Goal: Transaction & Acquisition: Purchase product/service

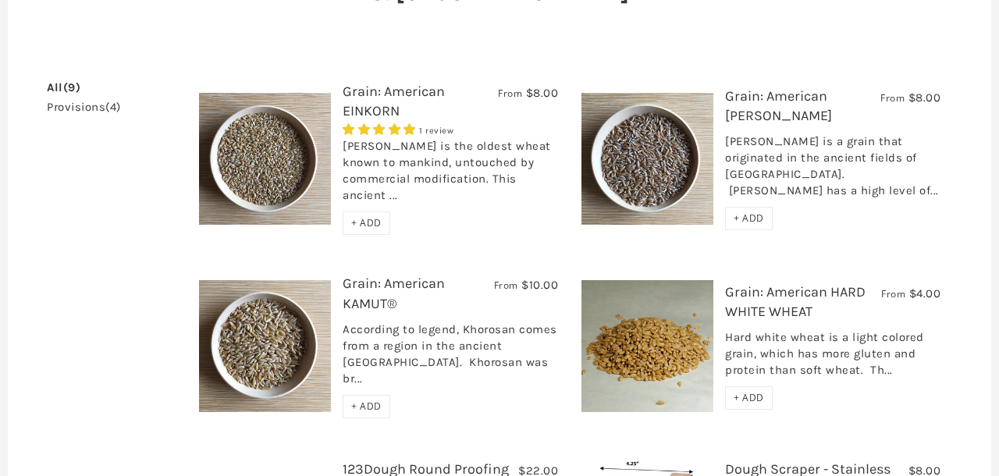
scroll to position [219, 0]
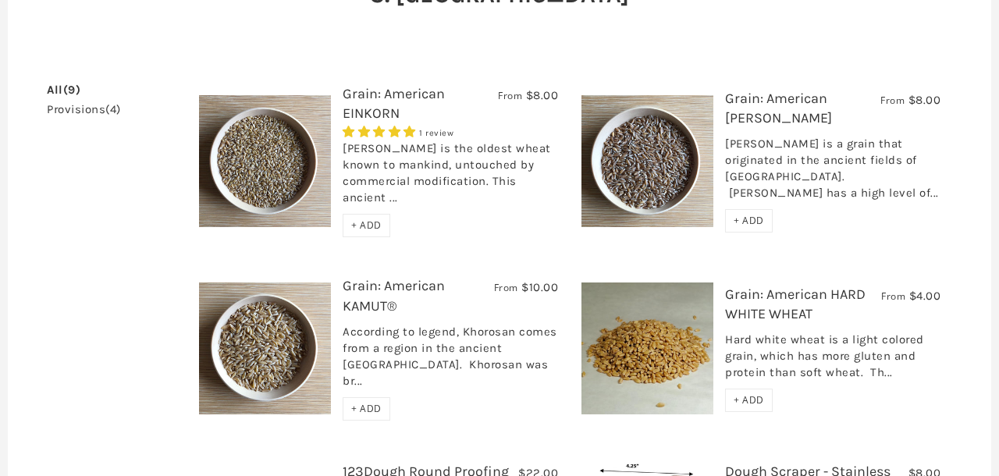
click at [403, 102] on h3 "Grain: American EINKORN" at bounding box center [450, 107] width 215 height 47
click at [402, 94] on link "Grain: American EINKORN" at bounding box center [394, 103] width 102 height 37
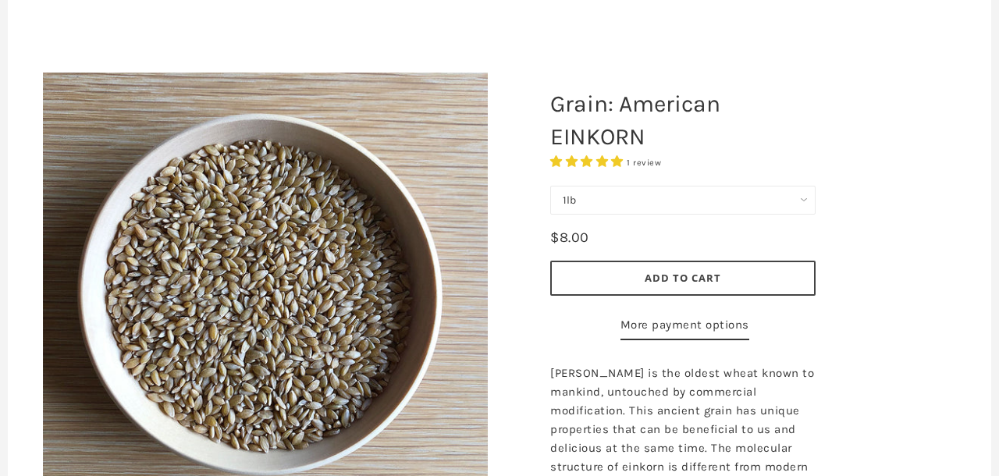
scroll to position [177, 0]
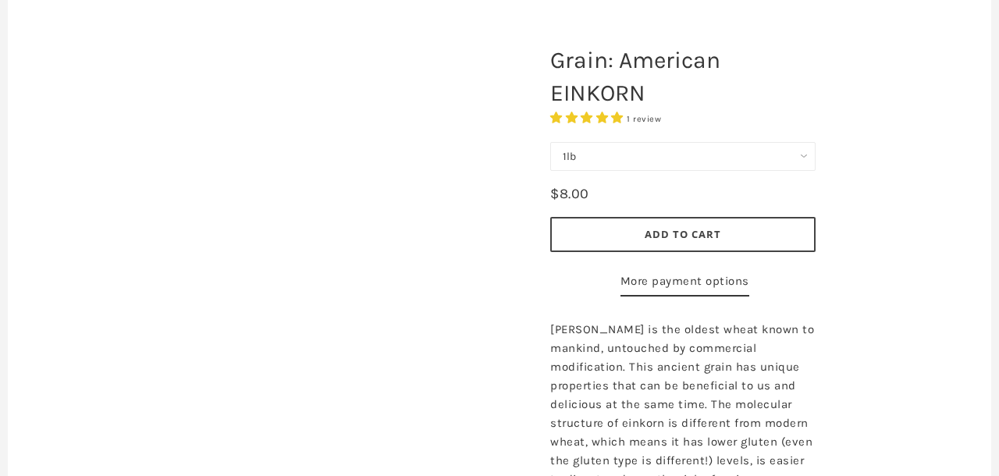
scroll to position [177, 0]
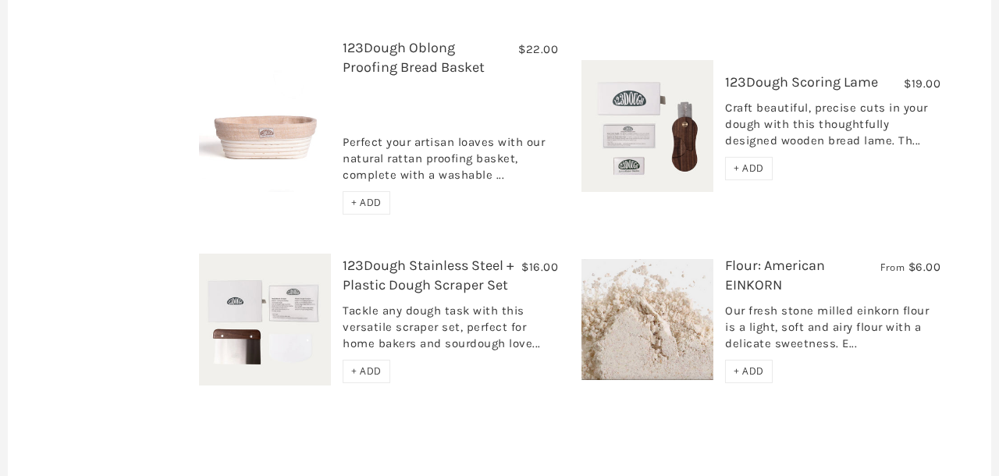
scroll to position [835, 0]
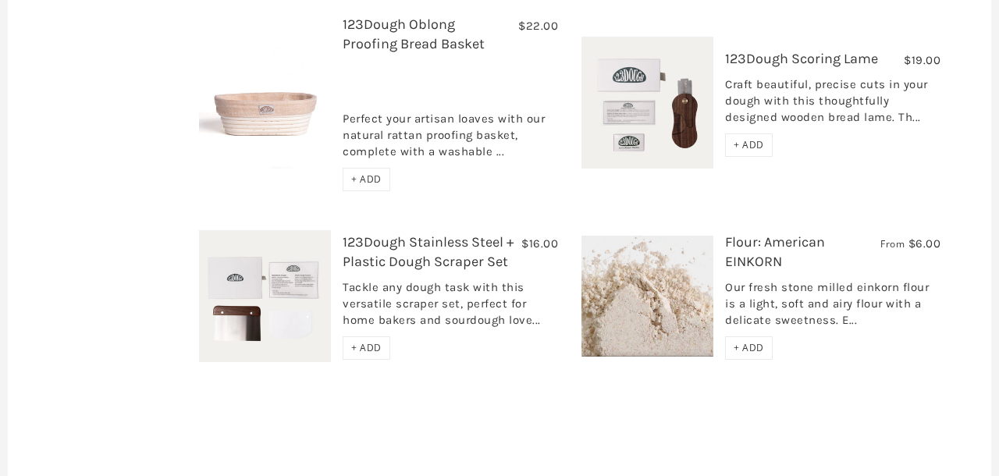
click at [658, 280] on img at bounding box center [648, 296] width 132 height 121
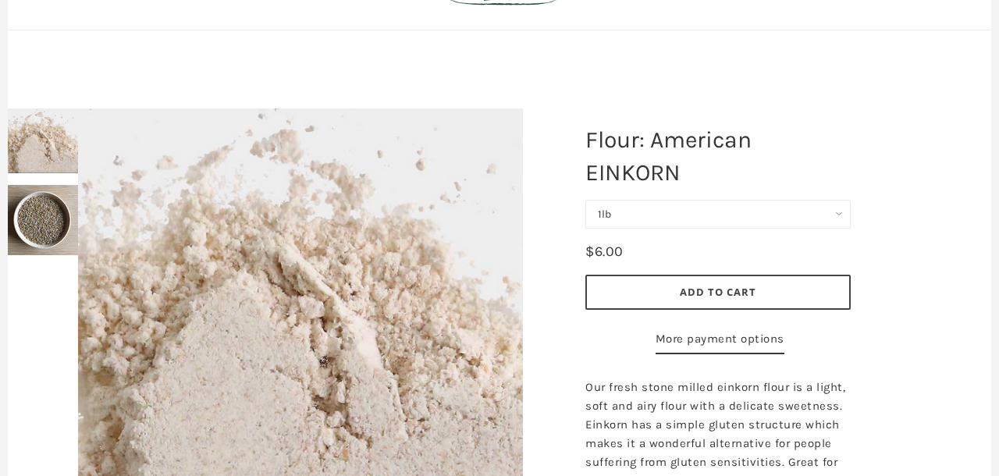
scroll to position [32, 0]
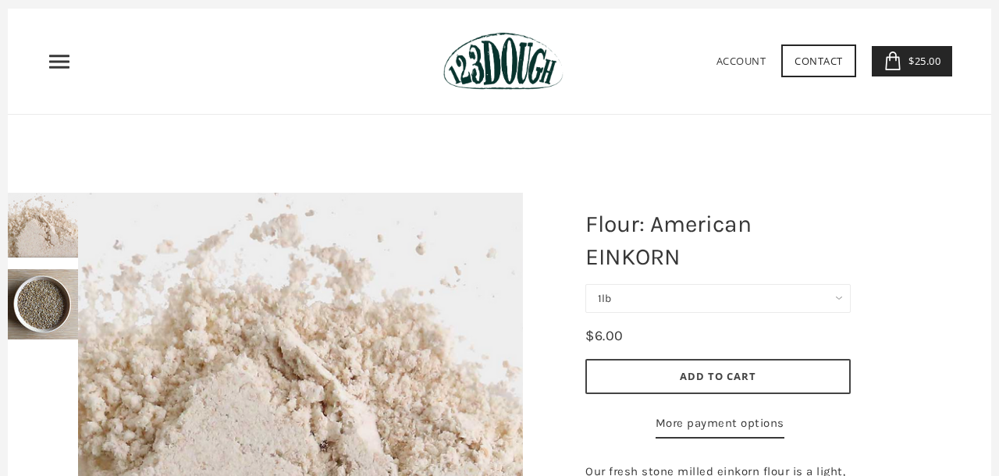
click at [37, 309] on img at bounding box center [43, 304] width 70 height 70
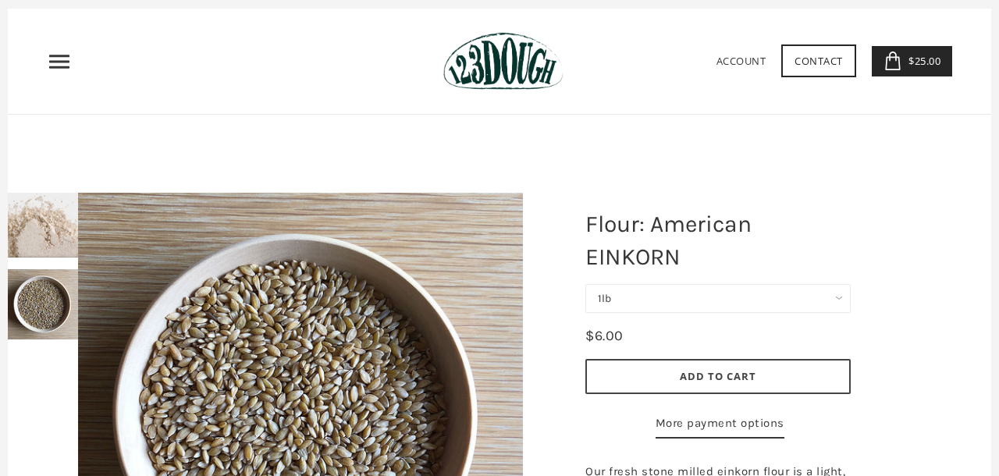
click at [52, 241] on div at bounding box center [300, 415] width 523 height 523
click at [43, 214] on div at bounding box center [300, 415] width 523 height 523
click at [41, 307] on div at bounding box center [300, 415] width 523 height 523
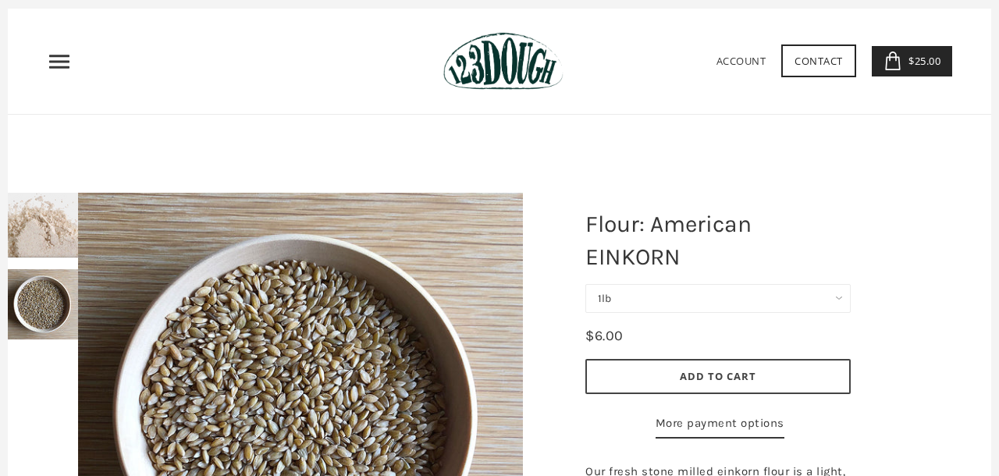
click at [48, 231] on div at bounding box center [300, 415] width 523 height 523
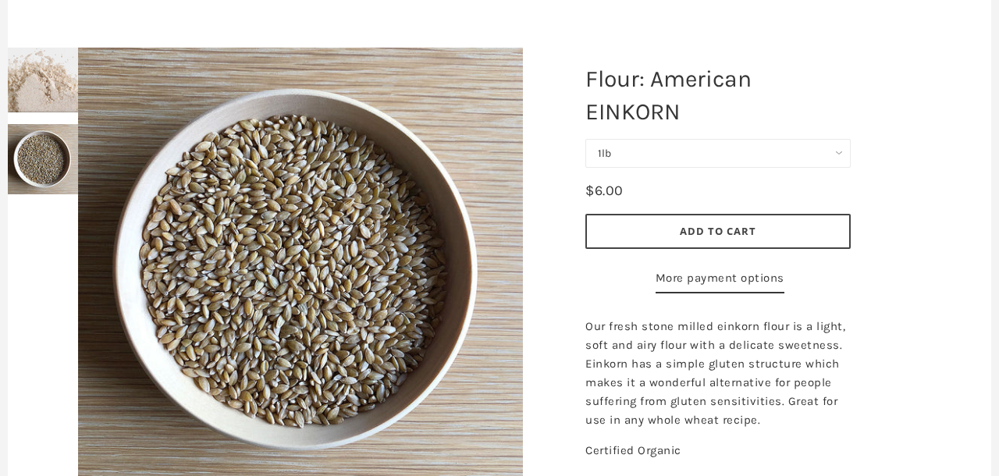
scroll to position [0, 0]
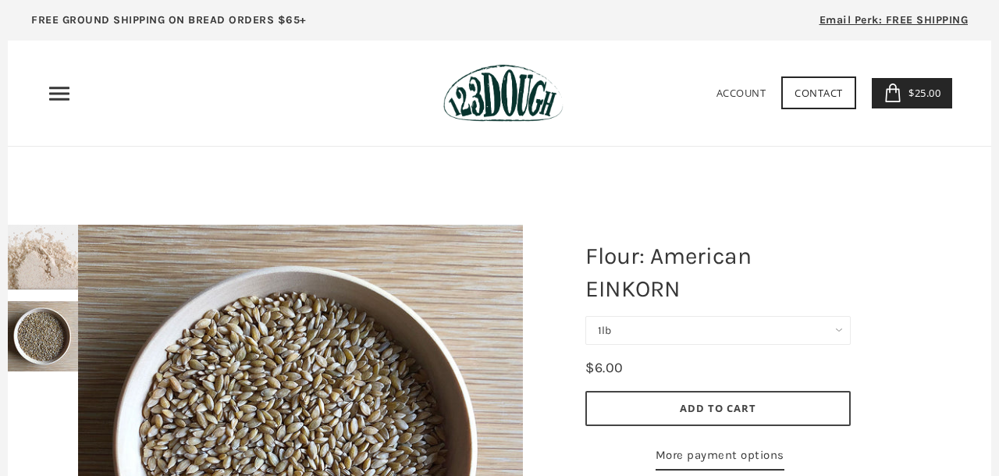
click at [37, 273] on img at bounding box center [43, 257] width 70 height 65
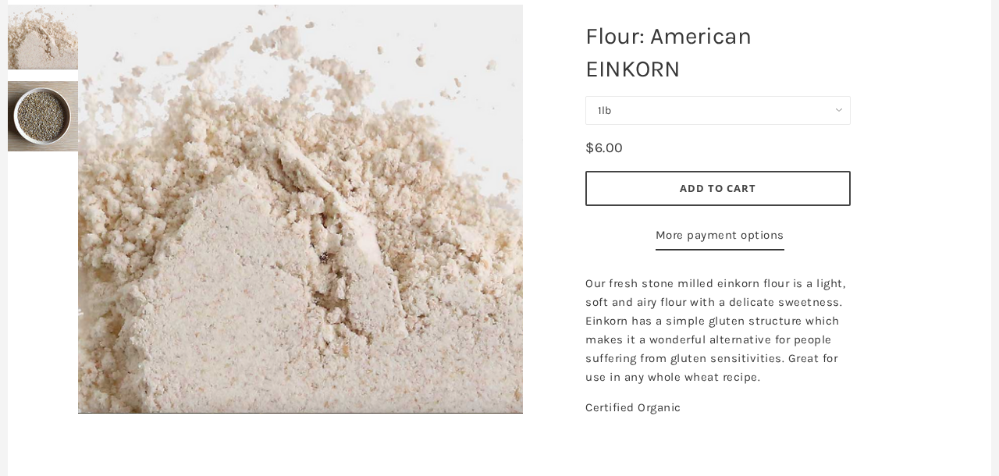
scroll to position [221, 0]
click at [841, 105] on select "1lb 2lb 5lb" at bounding box center [717, 109] width 265 height 29
click at [585, 95] on select "1lb 2lb 5lb" at bounding box center [717, 109] width 265 height 29
click at [831, 110] on select "1lb 2lb 5lb" at bounding box center [717, 109] width 265 height 29
select select "5lb"
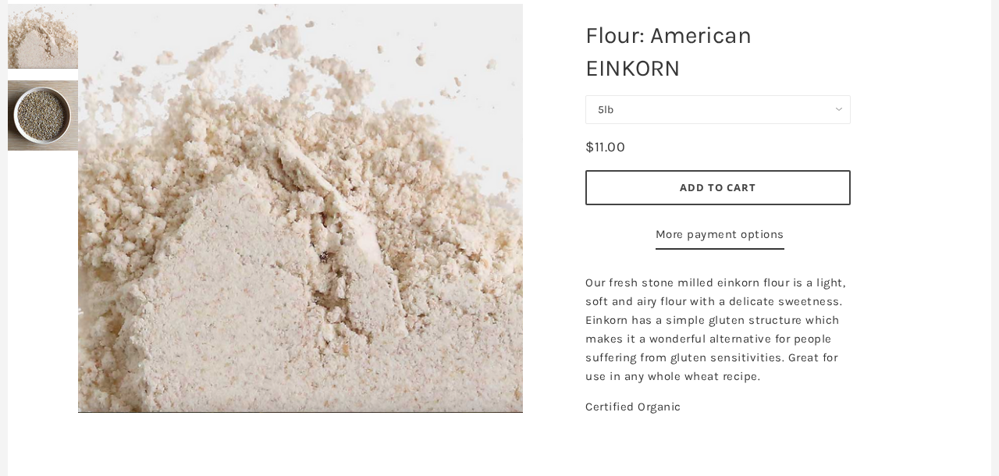
click at [585, 95] on select "1lb 2lb 5lb" at bounding box center [717, 109] width 265 height 29
click at [656, 234] on shop-pay-wallet-button at bounding box center [654, 234] width 4 height 14
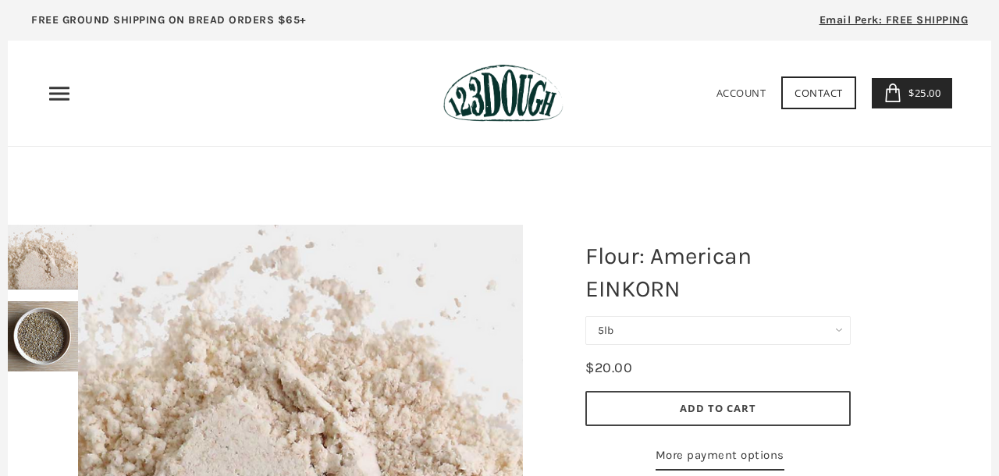
click at [500, 102] on img at bounding box center [502, 93] width 119 height 59
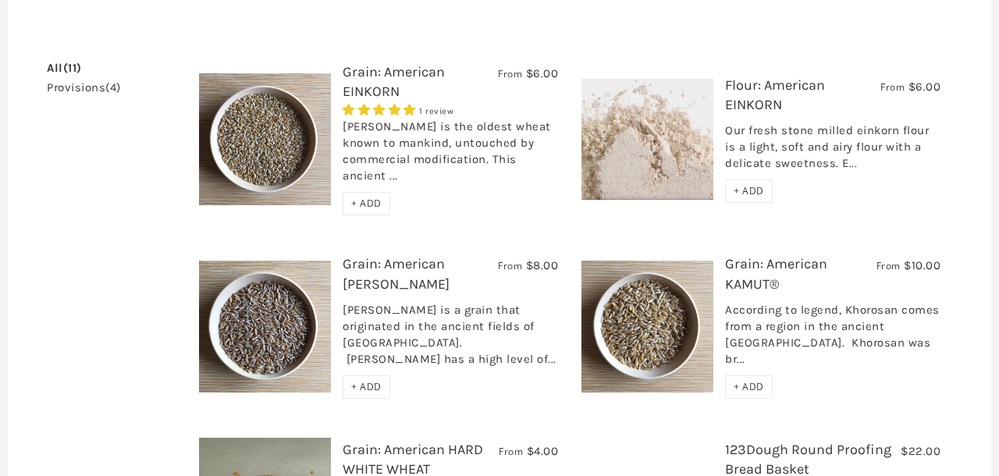
scroll to position [243, 0]
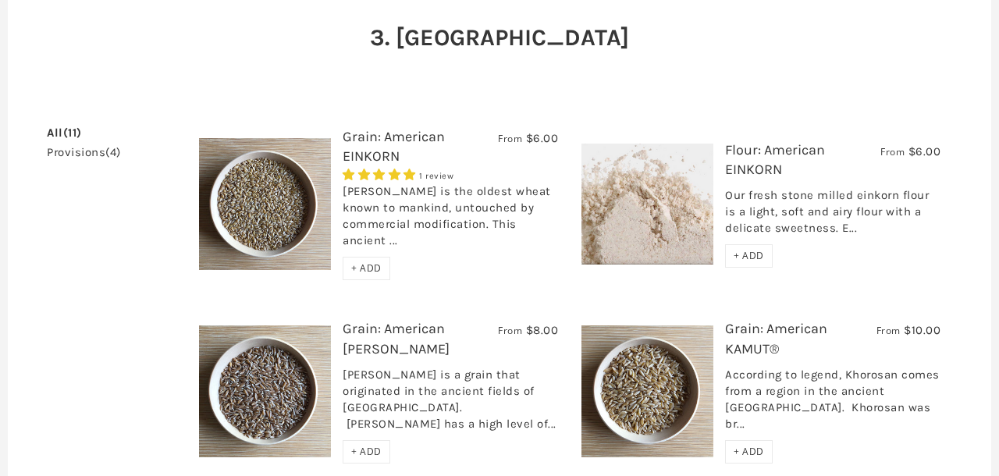
scroll to position [179, 0]
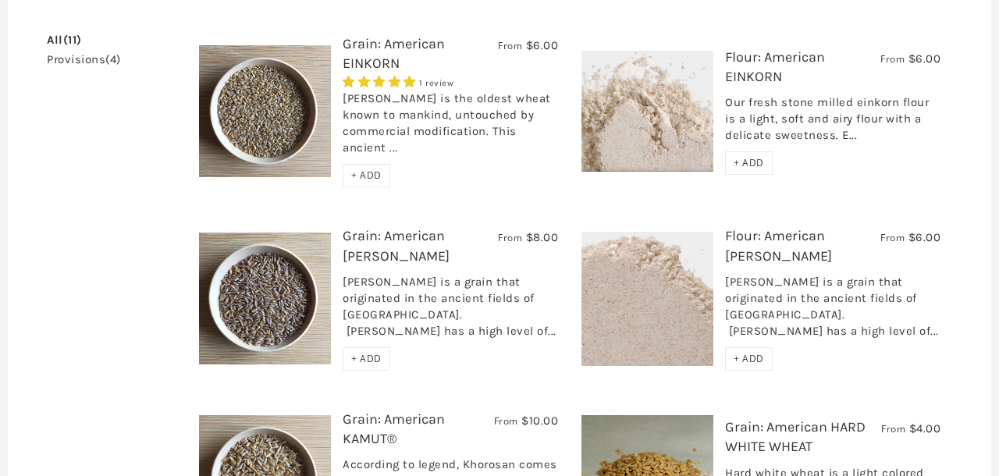
scroll to position [267, 0]
